Goal: Information Seeking & Learning: Learn about a topic

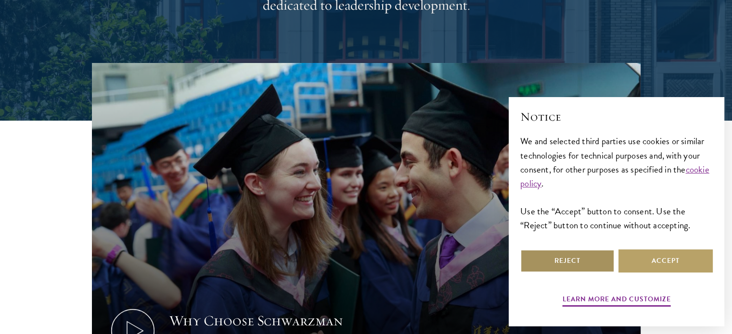
scroll to position [240, 0]
drag, startPoint x: 540, startPoint y: 253, endPoint x: 76, endPoint y: 172, distance: 470.8
click at [540, 253] on button "Reject" at bounding box center [567, 261] width 94 height 23
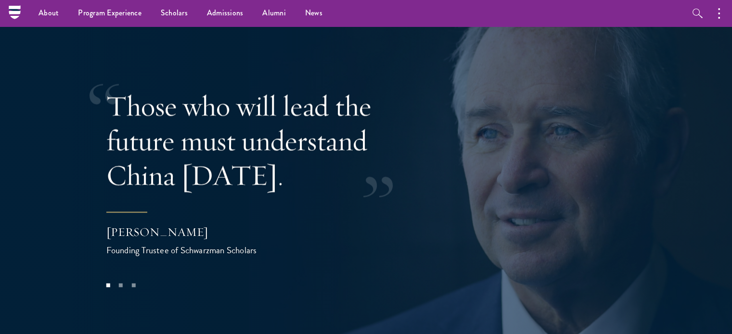
scroll to position [1587, 0]
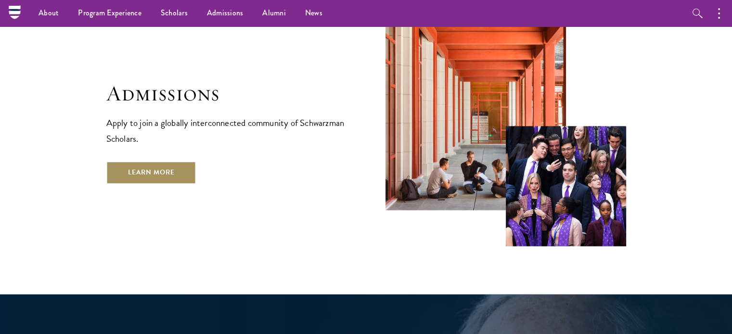
click at [151, 161] on link "Learn More" at bounding box center [151, 172] width 90 height 23
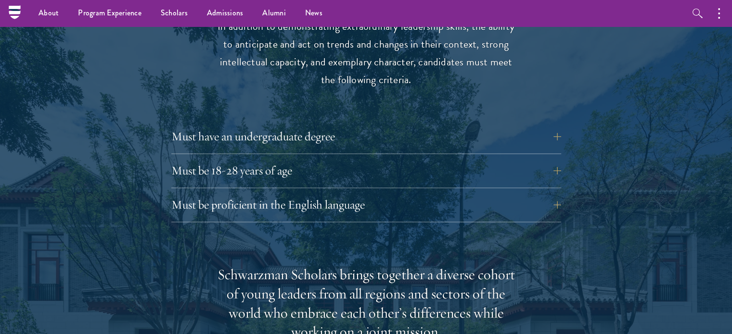
scroll to position [1299, 0]
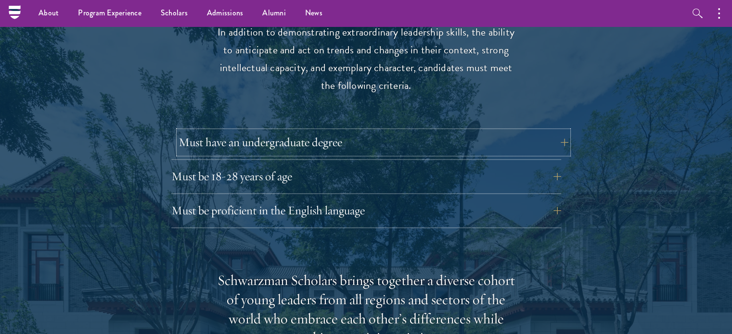
click at [251, 131] on button "Must have an undergraduate degree" at bounding box center [373, 142] width 390 height 23
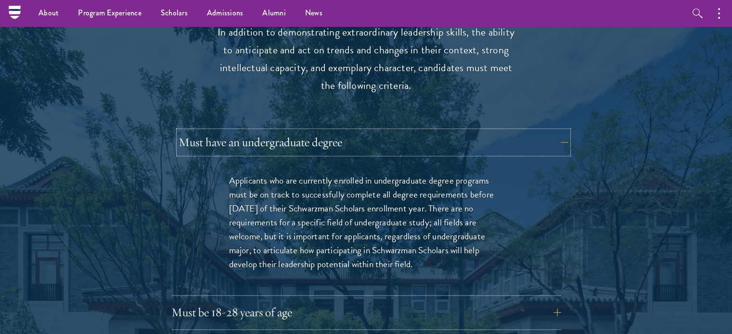
click at [251, 131] on button "Must have an undergraduate degree" at bounding box center [373, 142] width 390 height 23
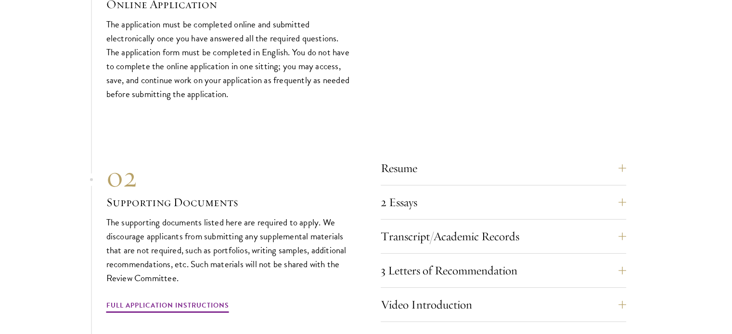
scroll to position [2982, 0]
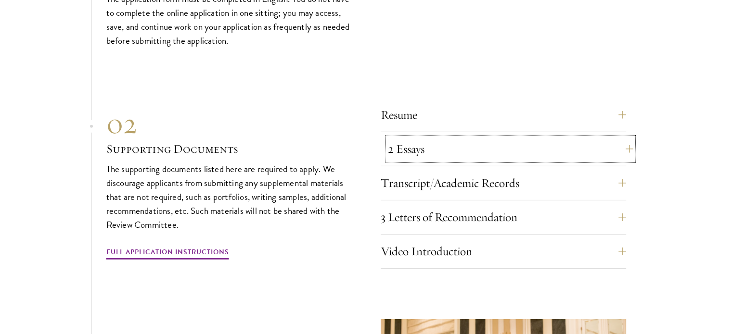
click at [405, 138] on button "2 Essays" at bounding box center [510, 149] width 245 height 23
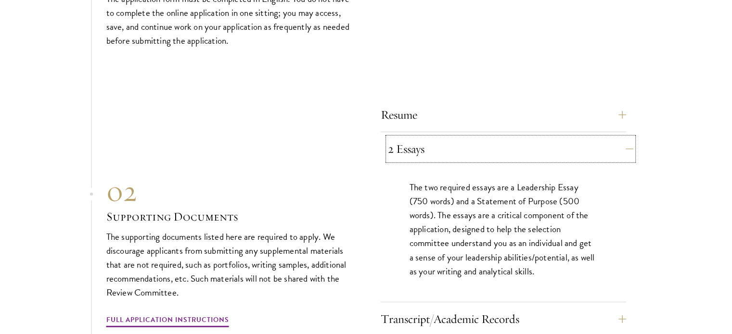
click at [405, 138] on button "2 Essays" at bounding box center [510, 149] width 245 height 23
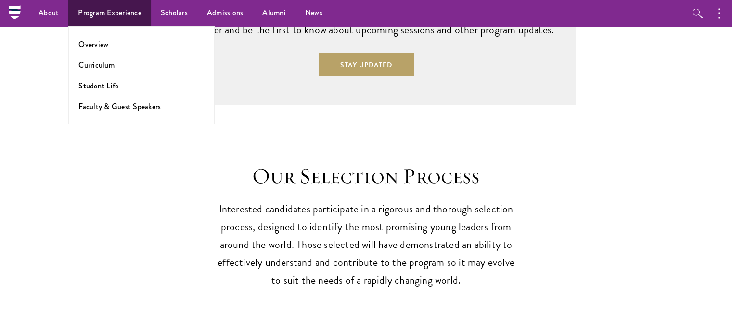
scroll to position [2549, 0]
